Goal: Information Seeking & Learning: Understand process/instructions

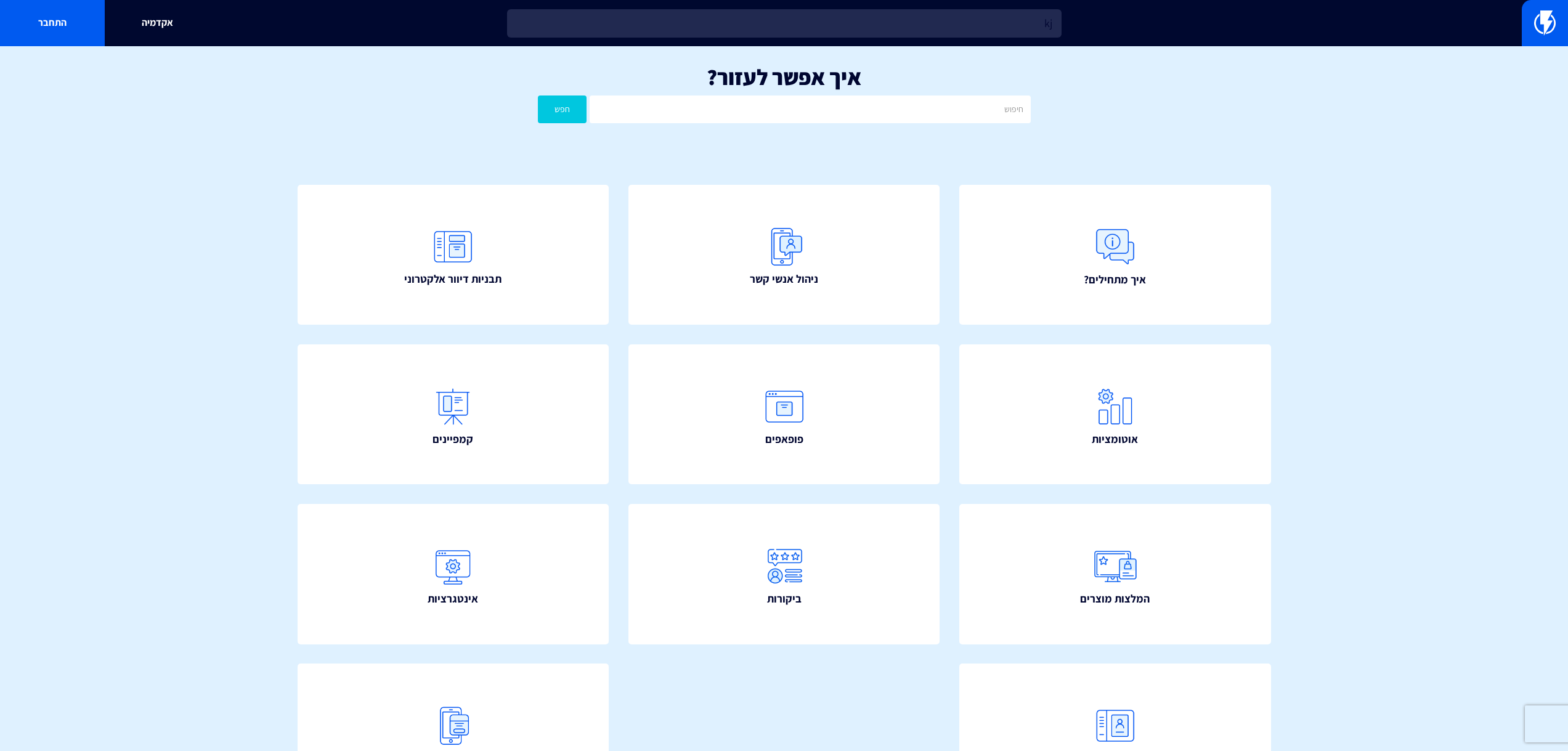
type input "k"
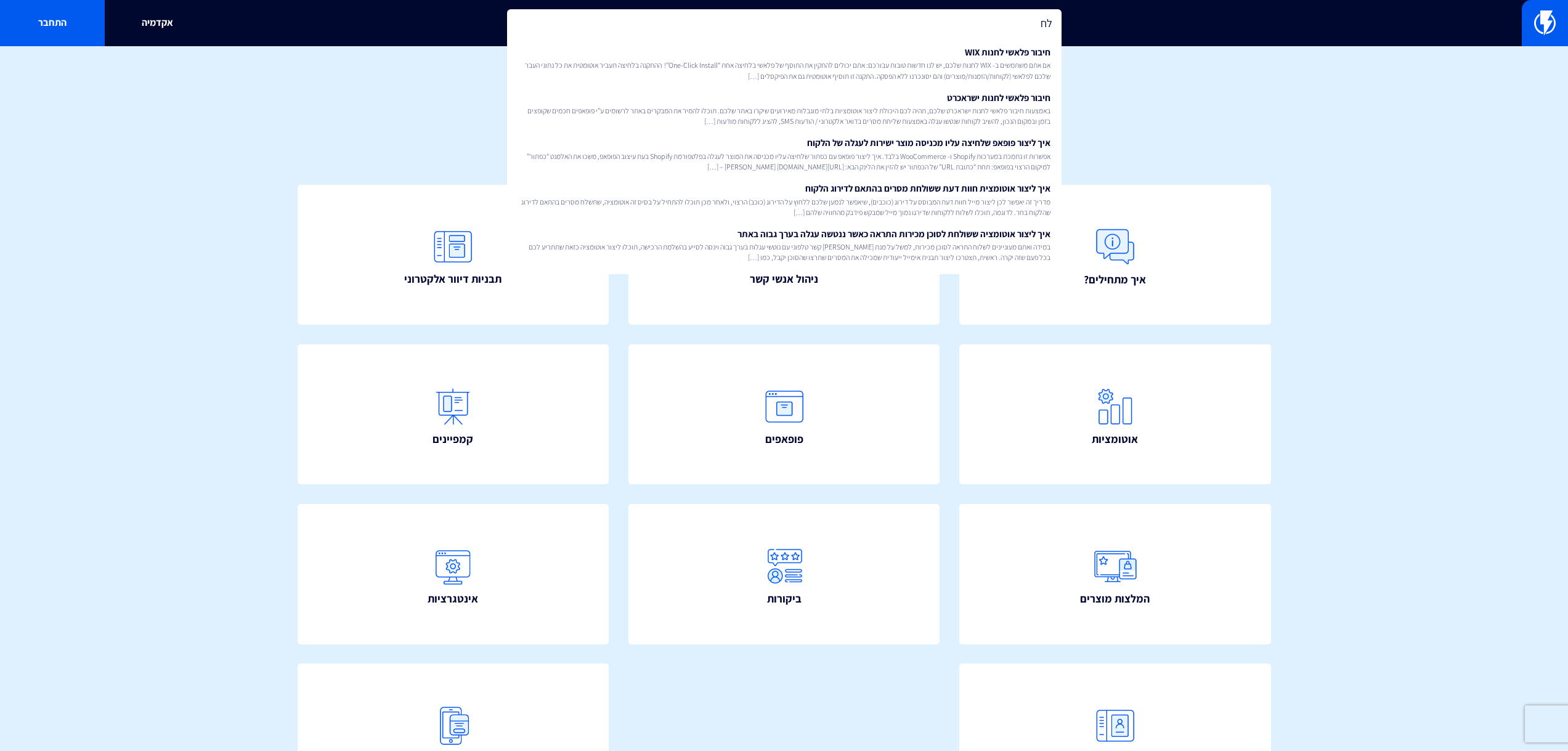
type input "ל"
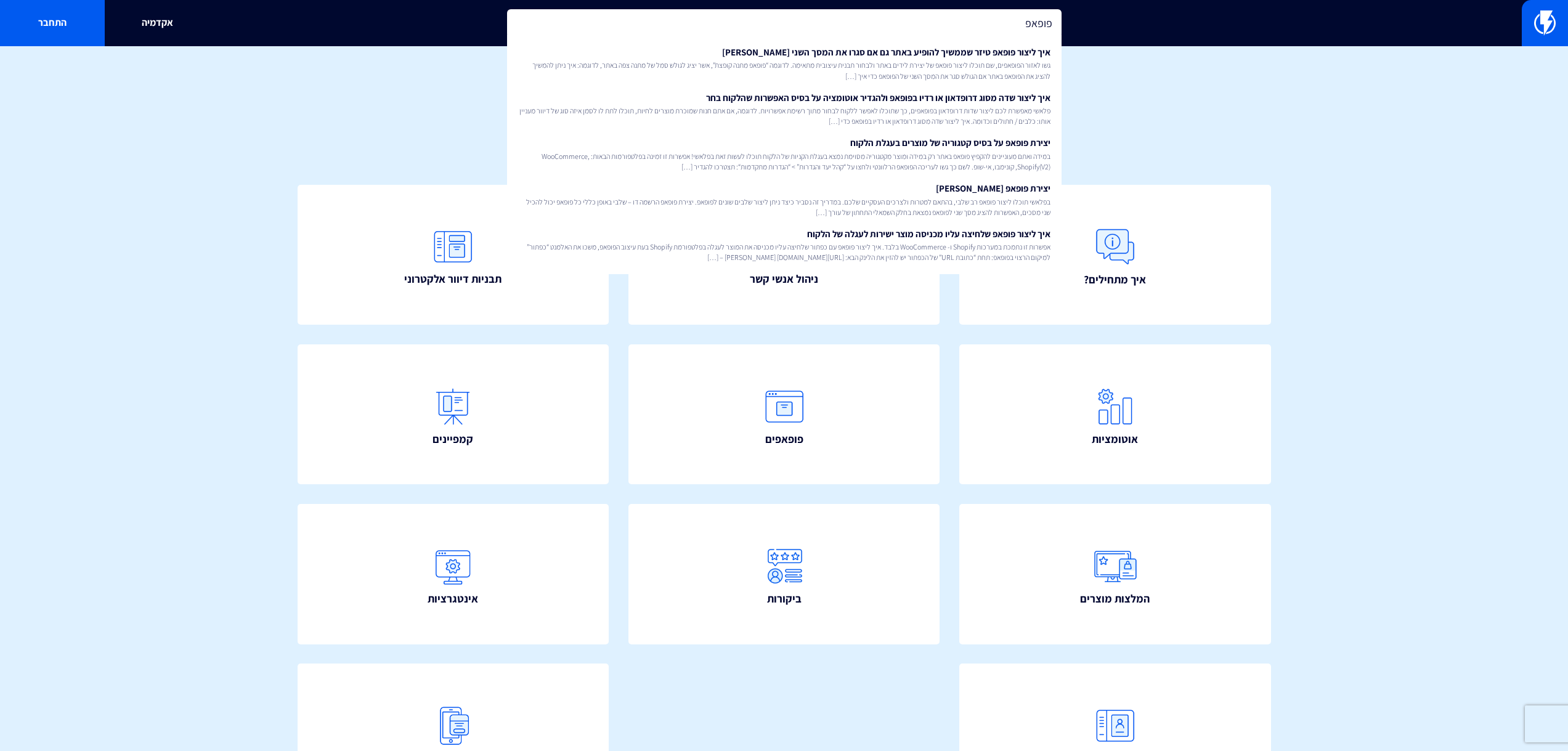
type input "פופאפ"
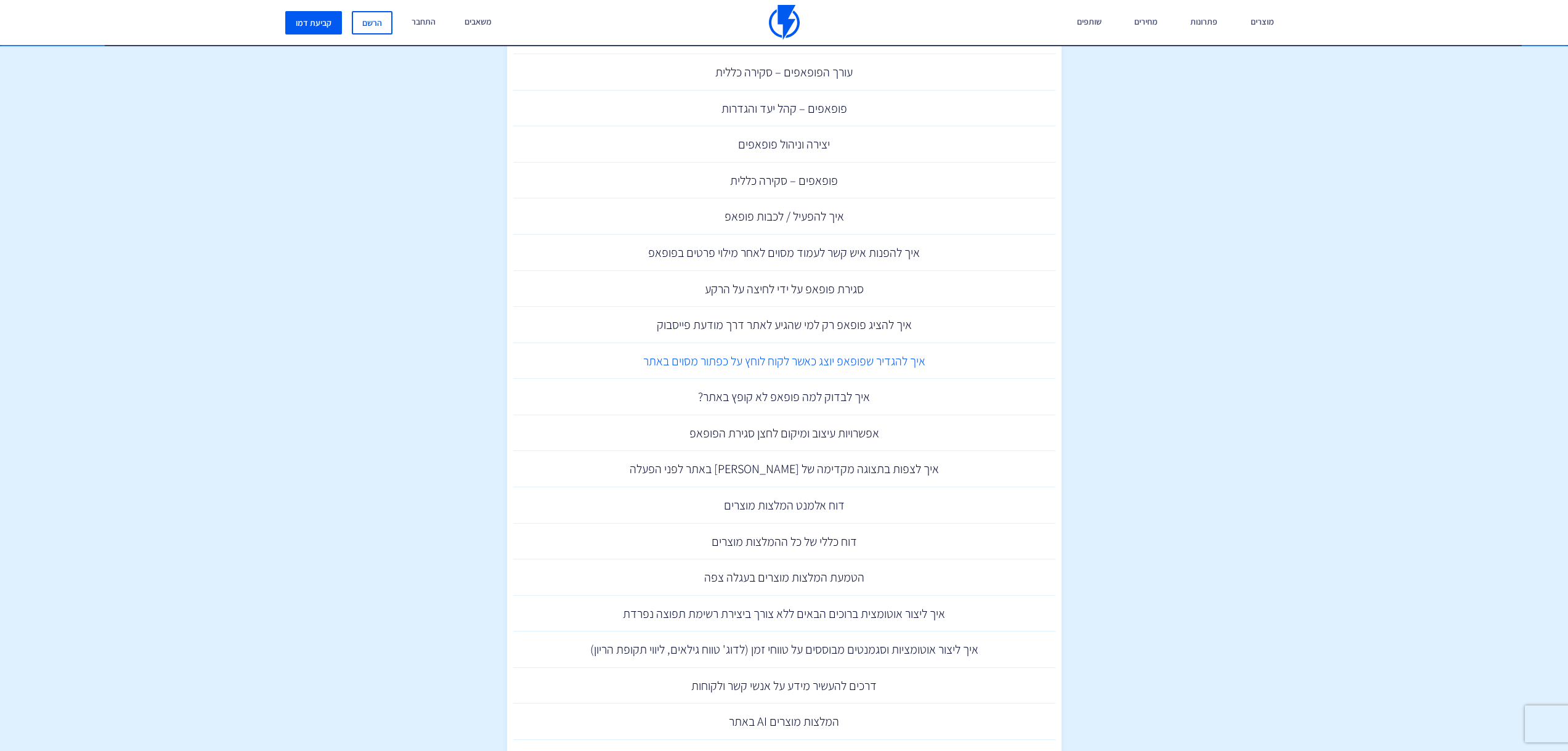
scroll to position [975, 0]
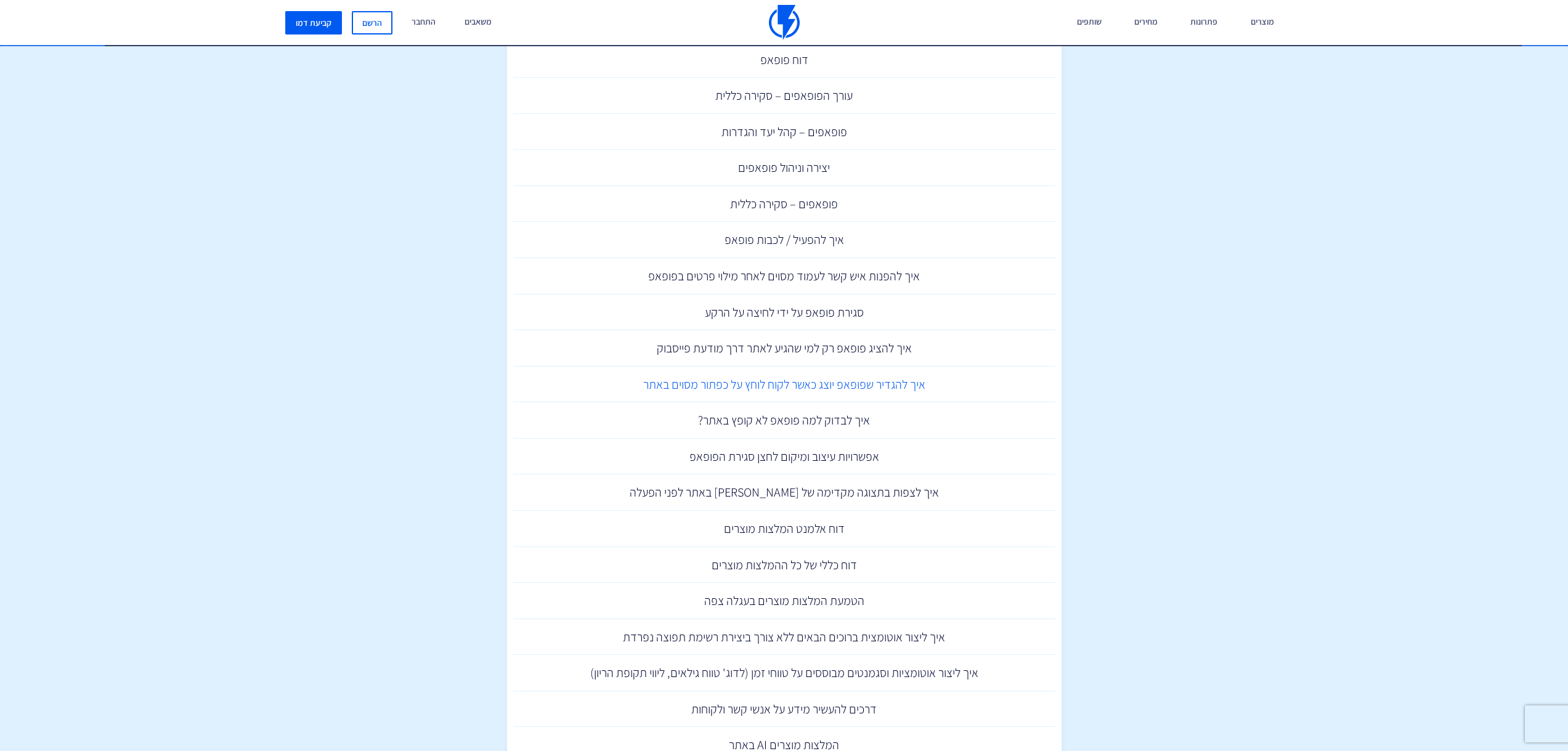
click at [710, 387] on link "איך להגדיר שפופאפ יוצג כאשר לקוח לוחץ על כפתור מסוים באתר" at bounding box center [784, 385] width 542 height 37
